Goal: Task Accomplishment & Management: Manage account settings

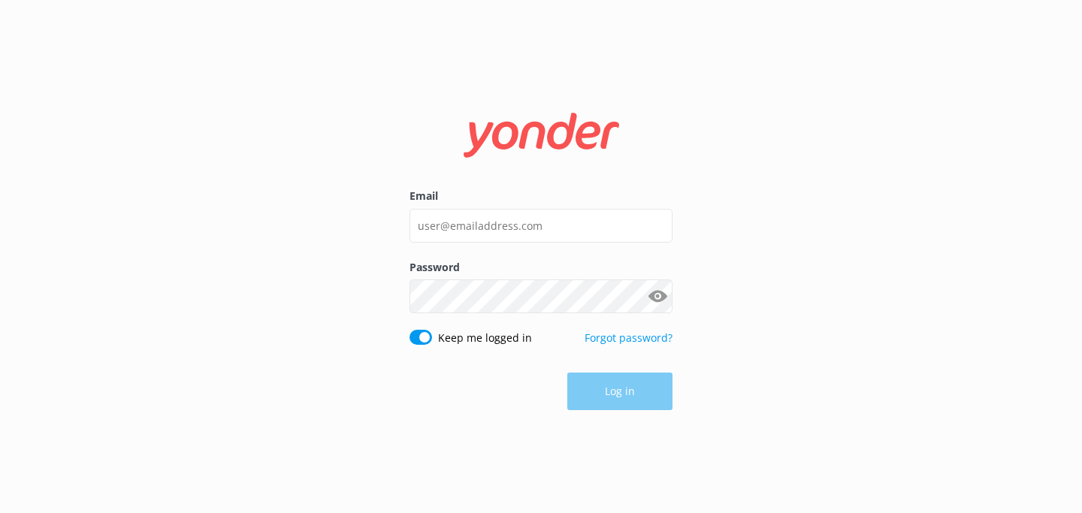
click at [518, 208] on div "Email" at bounding box center [541, 223] width 263 height 71
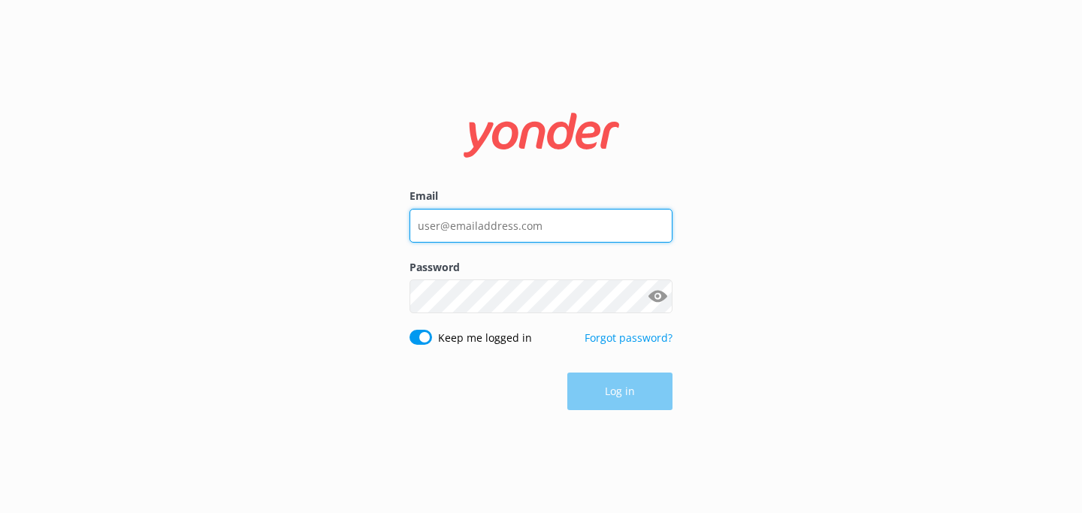
click at [524, 210] on input "Email" at bounding box center [541, 226] width 263 height 34
type input "[EMAIL_ADDRESS][DOMAIN_NAME]"
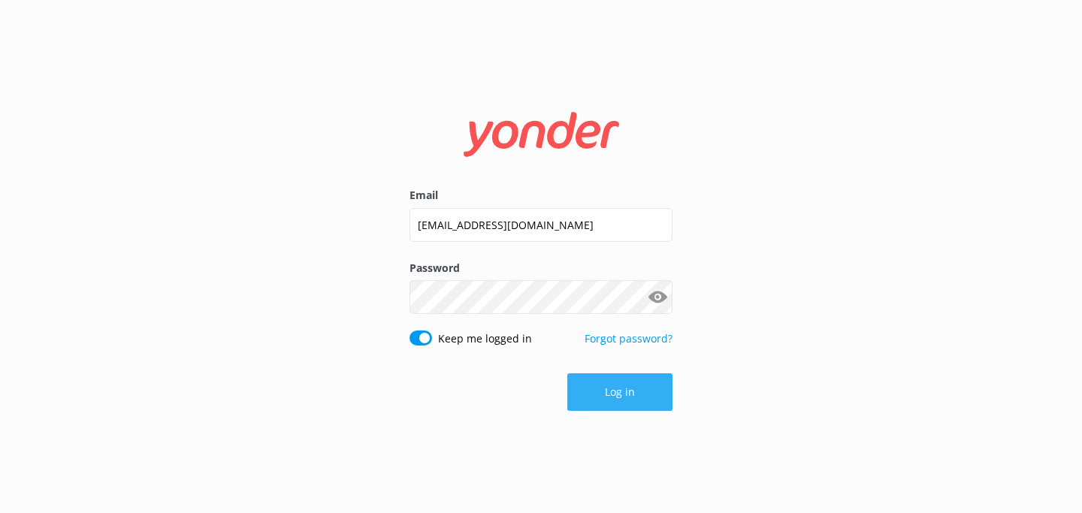
click at [618, 399] on button "Log in" at bounding box center [619, 393] width 105 height 38
